Goal: Find specific page/section: Find specific page/section

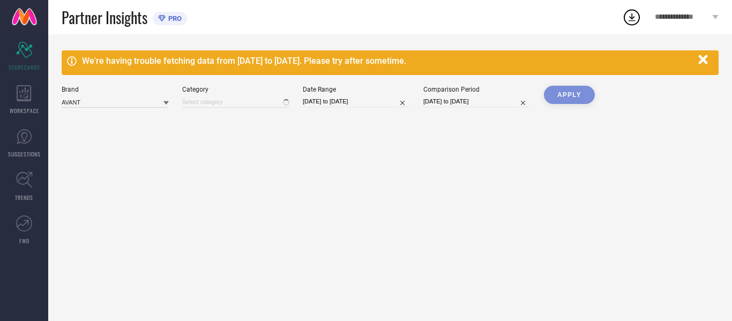
type input "All"
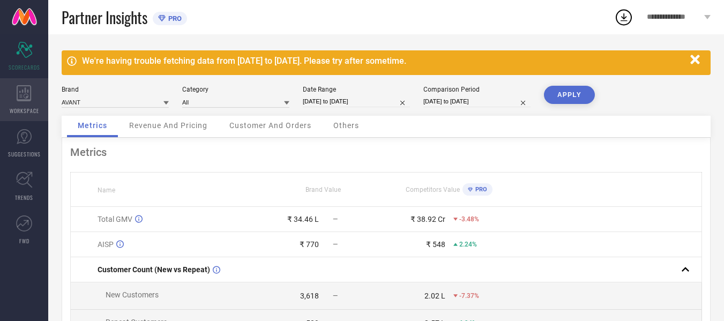
click at [28, 94] on icon at bounding box center [24, 93] width 15 height 16
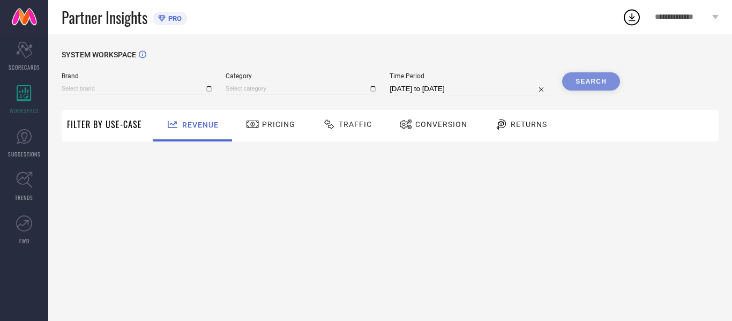
type input "AVANT"
type input "All"
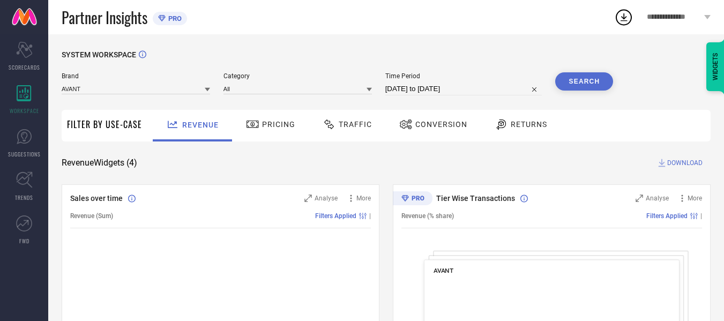
click at [662, 23] on div "**********" at bounding box center [679, 17] width 91 height 34
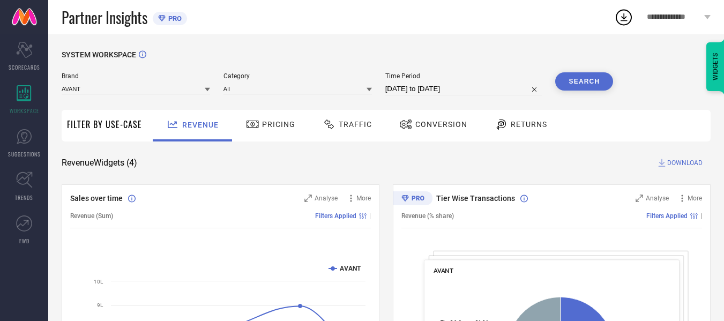
click at [488, 26] on div "Partner Insights PRO" at bounding box center [338, 17] width 553 height 34
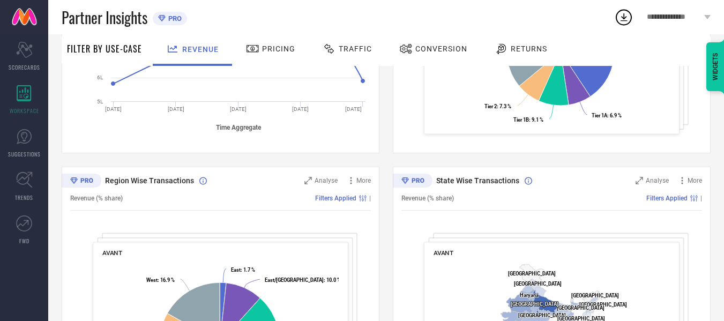
scroll to position [322, 0]
